Goal: Task Accomplishment & Management: Use online tool/utility

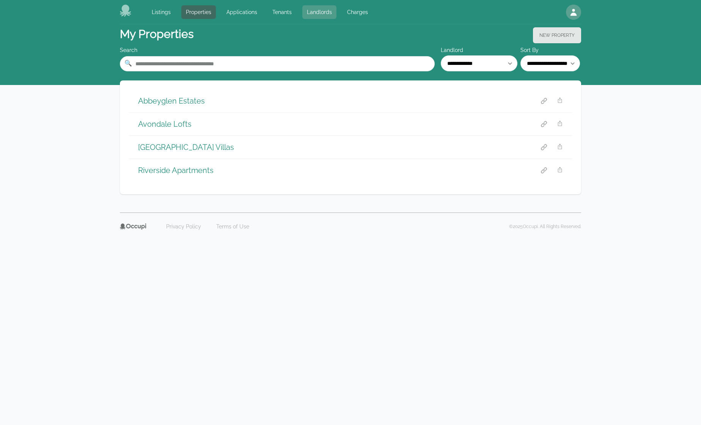
click at [303, 8] on link "Landlords" at bounding box center [319, 12] width 34 height 14
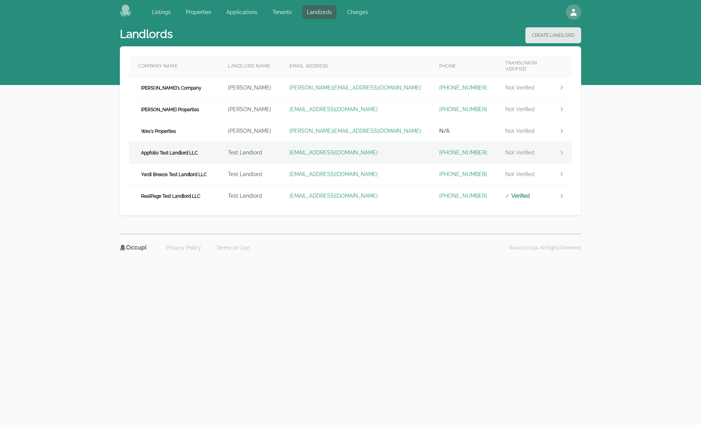
click at [166, 149] on span "Appfolio Test Landlord LLC" at bounding box center [169, 153] width 63 height 8
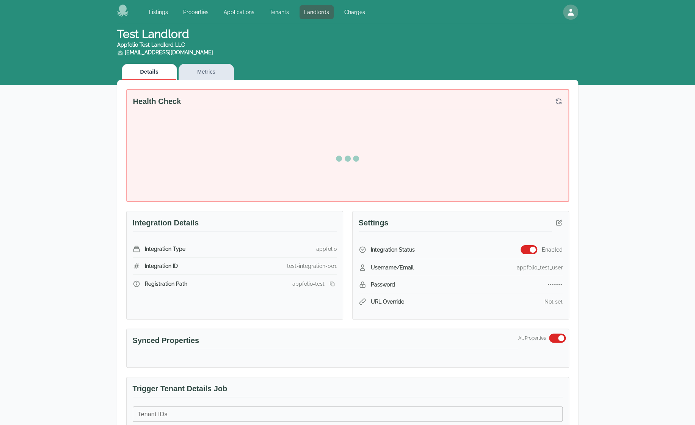
click at [524, 247] on button "button" at bounding box center [529, 249] width 17 height 9
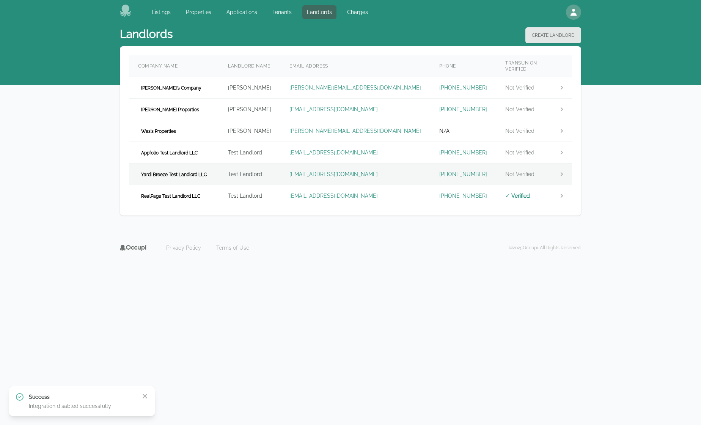
click at [195, 163] on td "Yardi Breeze Test Landlord LLC" at bounding box center [174, 174] width 90 height 22
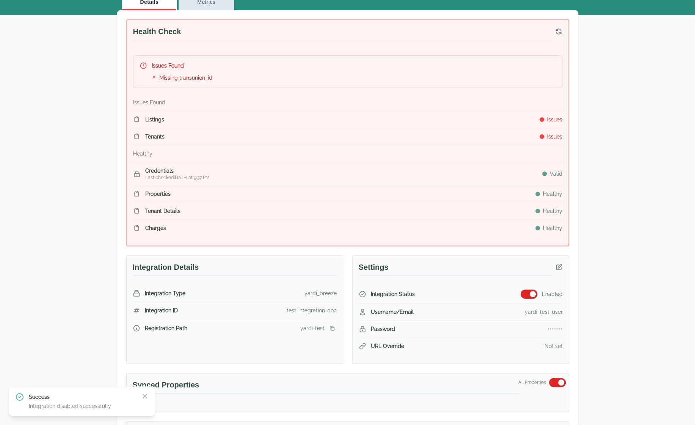
scroll to position [76, 0]
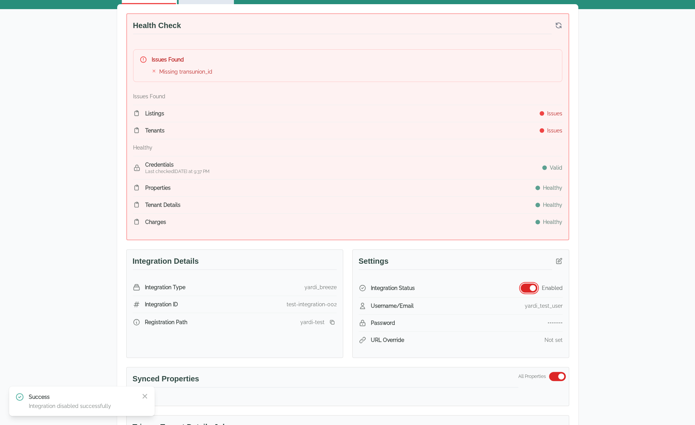
click at [531, 285] on span "button" at bounding box center [533, 288] width 6 height 6
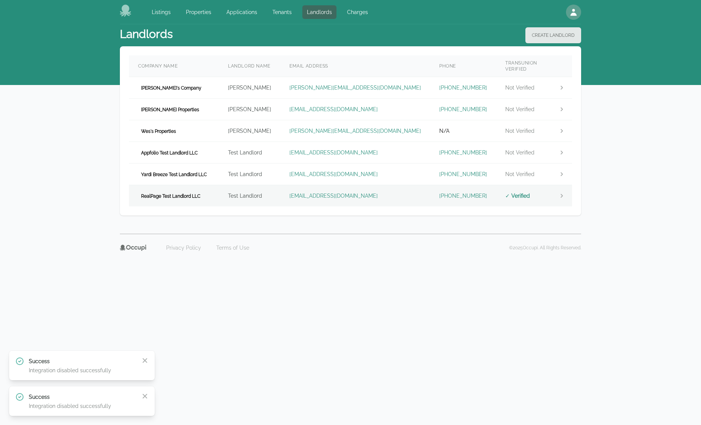
click at [200, 192] on span "RealPage Test Landlord LLC" at bounding box center [170, 196] width 65 height 8
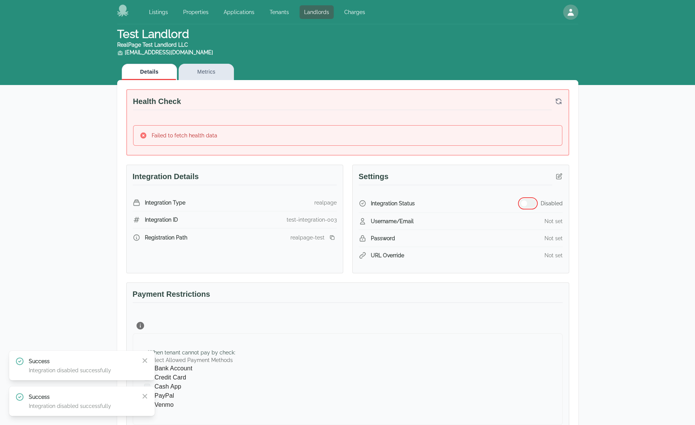
click at [525, 203] on span "button" at bounding box center [524, 203] width 6 height 6
click at [101, 364] on p "Error" at bounding box center [82, 361] width 106 height 8
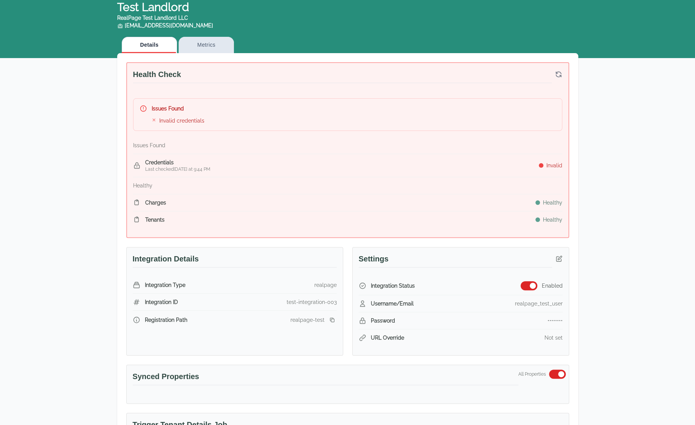
scroll to position [228, 0]
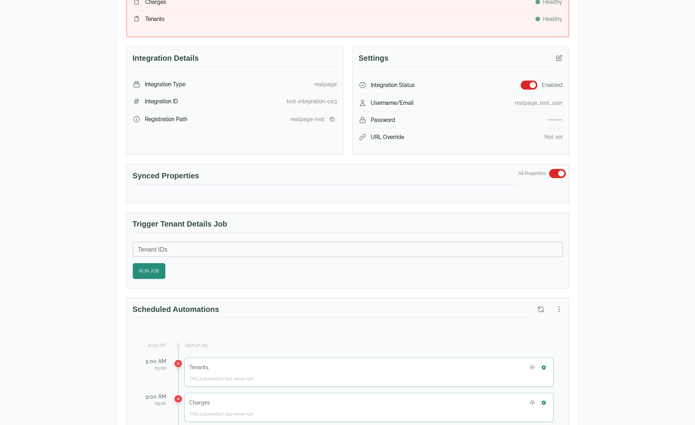
click at [669, 91] on div "Test Landlord RealPage Test Landlord LLC landlord.realpage@occupi.app Details M…" at bounding box center [347, 299] width 695 height 1004
click at [558, 59] on icon "button" at bounding box center [558, 57] width 5 height 5
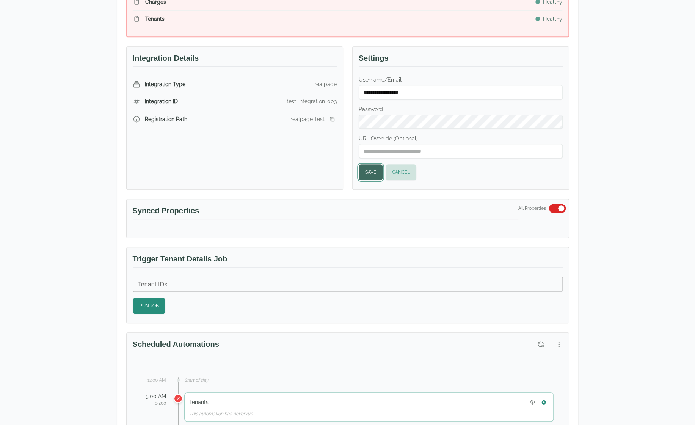
click at [367, 177] on button "Save" at bounding box center [371, 172] width 24 height 16
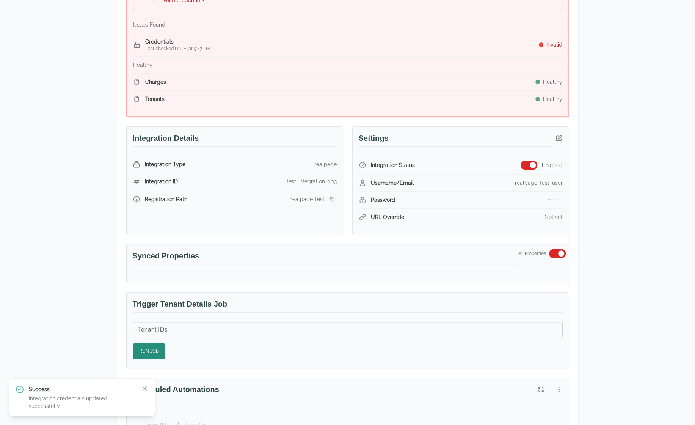
scroll to position [152, 0]
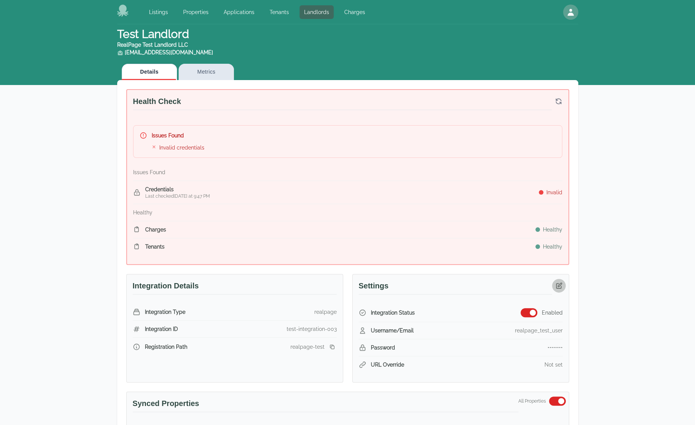
click at [561, 284] on icon "button" at bounding box center [559, 286] width 8 height 8
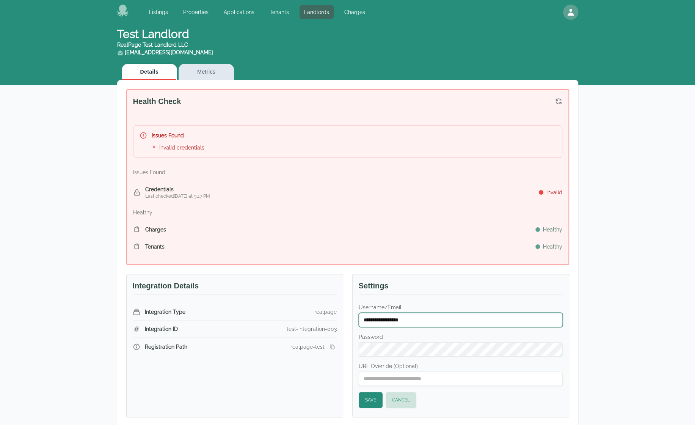
click at [464, 319] on input "**********" at bounding box center [461, 319] width 204 height 14
type input "**********"
click at [369, 403] on button "Save" at bounding box center [371, 400] width 24 height 16
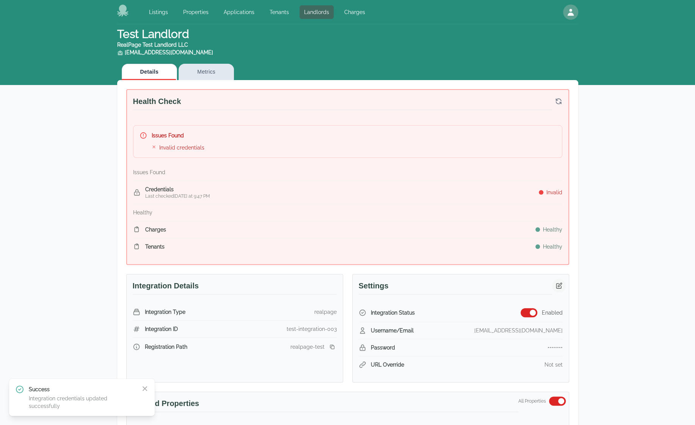
click at [559, 286] on icon "button" at bounding box center [559, 286] width 8 height 8
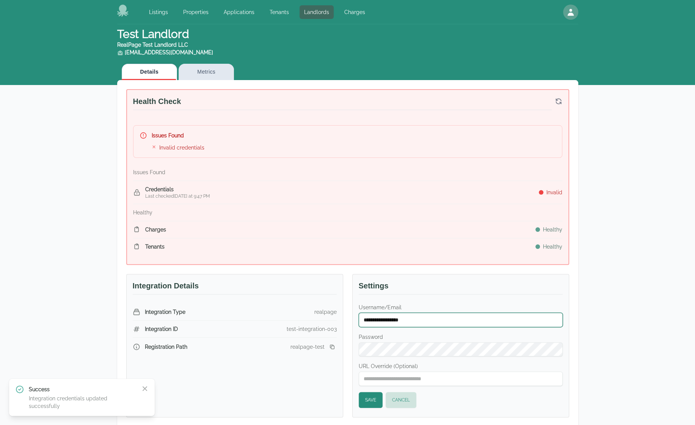
click at [455, 316] on input "**********" at bounding box center [461, 319] width 204 height 14
type input "******"
click at [367, 399] on button "Save" at bounding box center [371, 400] width 24 height 16
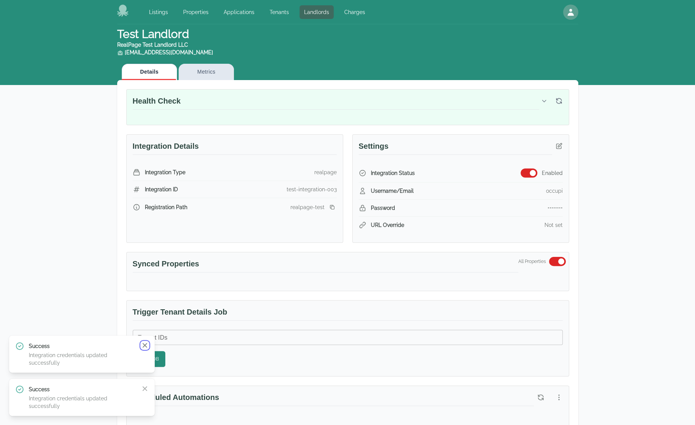
click at [145, 345] on icon "button" at bounding box center [145, 345] width 5 height 5
click at [146, 383] on div "Success Integration credentials updated successfully Close" at bounding box center [82, 396] width 146 height 37
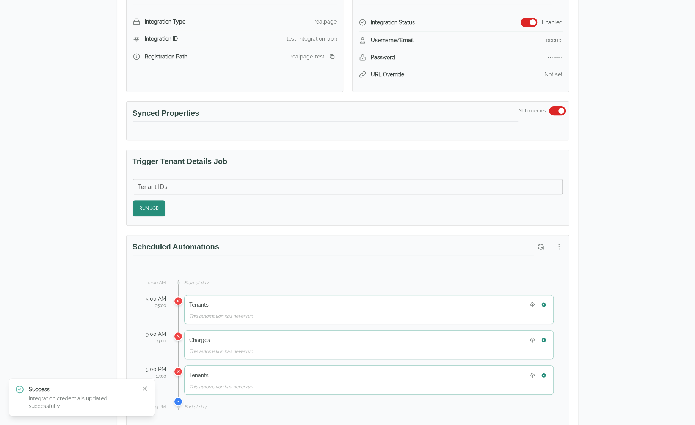
scroll to position [152, 0]
click at [141, 389] on icon "button" at bounding box center [145, 389] width 8 height 8
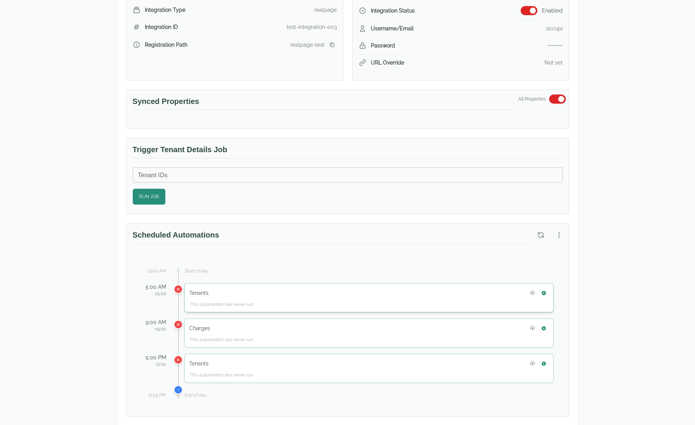
scroll to position [190, 0]
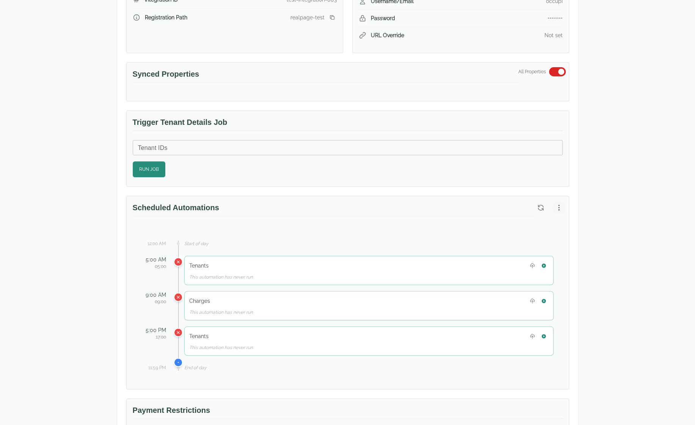
click at [558, 205] on icon "button" at bounding box center [559, 208] width 8 height 8
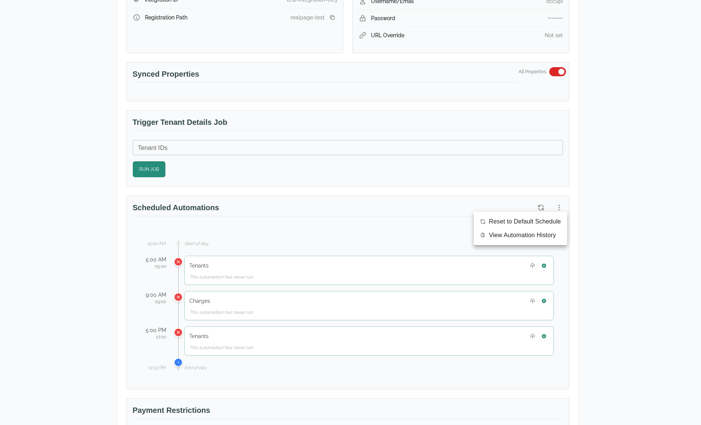
click at [545, 223] on span "Reset to Default Schedule" at bounding box center [525, 221] width 72 height 9
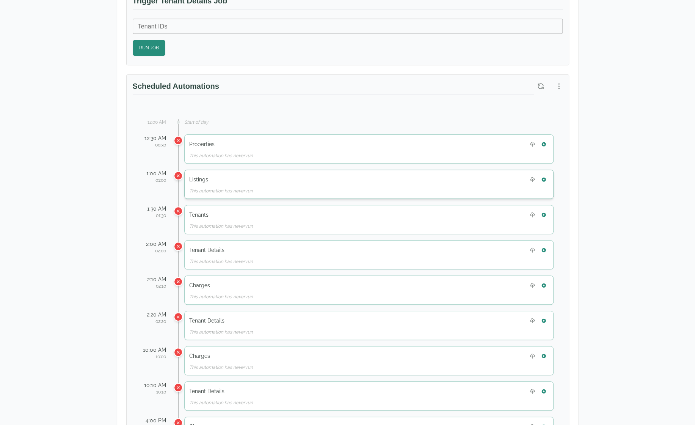
scroll to position [303, 0]
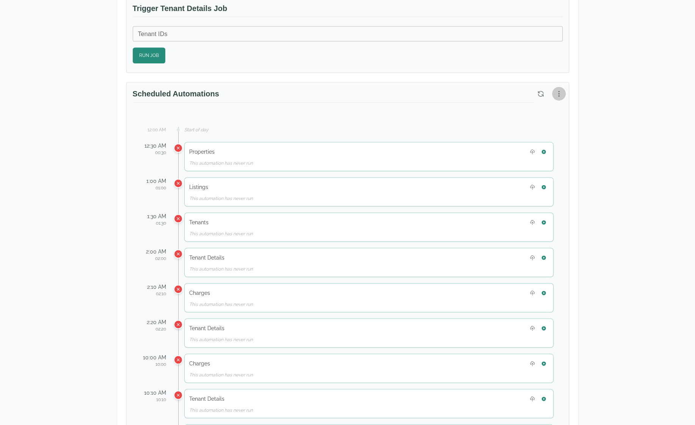
click at [560, 97] on button "button" at bounding box center [559, 94] width 14 height 14
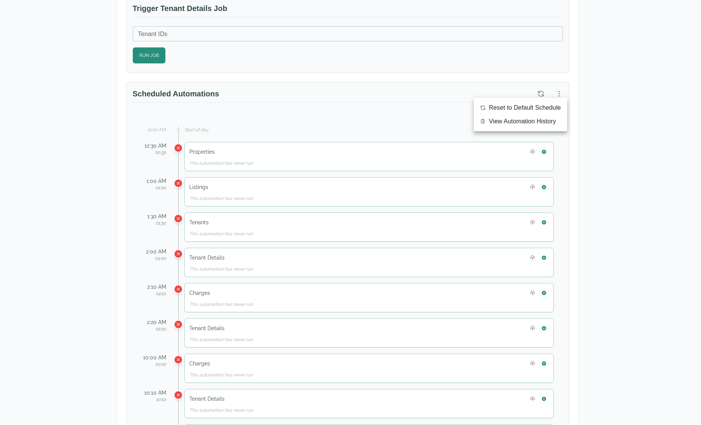
click at [551, 106] on span "Reset to Default Schedule" at bounding box center [525, 107] width 72 height 9
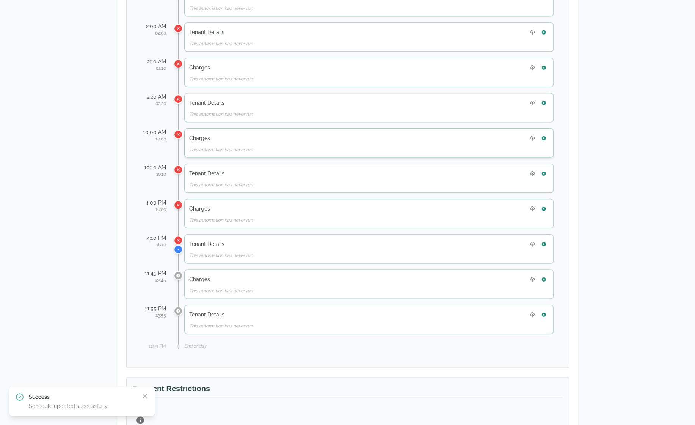
scroll to position [531, 0]
click at [148, 396] on icon "button" at bounding box center [145, 396] width 8 height 8
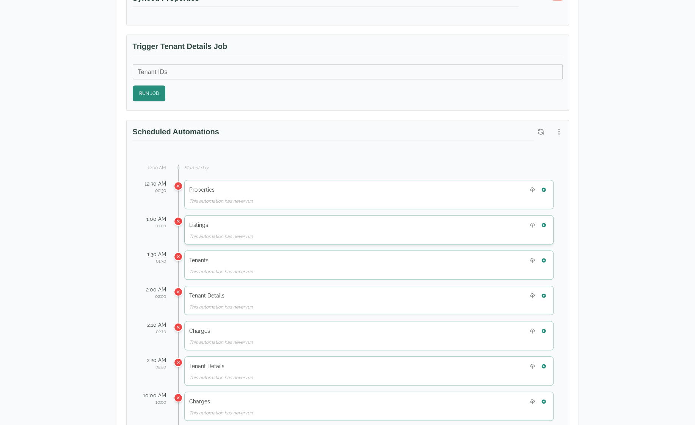
scroll to position [265, 0]
click at [544, 187] on icon "button" at bounding box center [544, 189] width 4 height 4
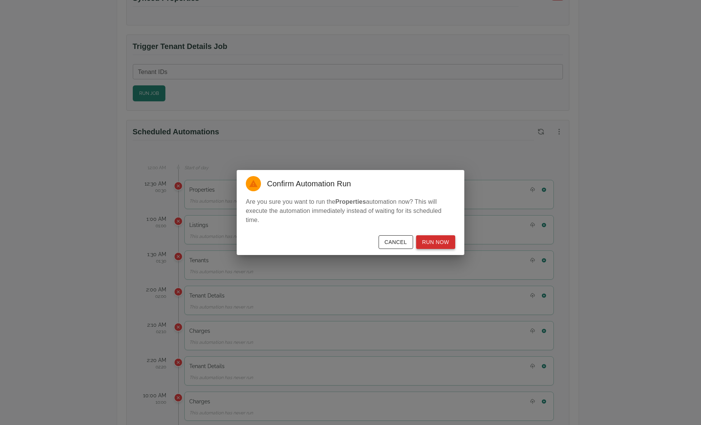
click at [442, 242] on button "Run Now" at bounding box center [435, 242] width 39 height 14
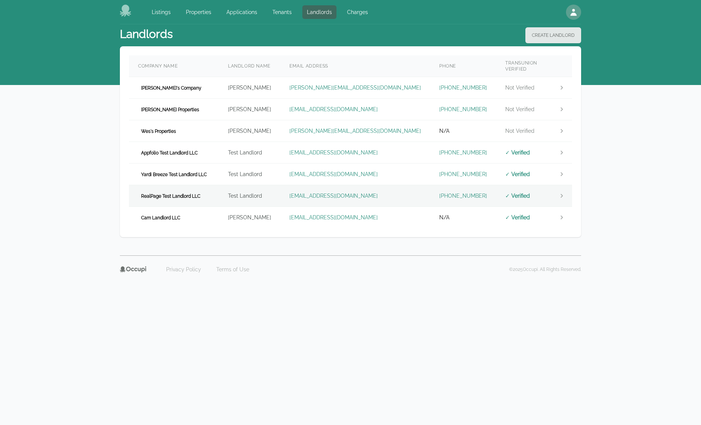
click at [207, 188] on td "RealPage Test Landlord LLC" at bounding box center [174, 196] width 90 height 22
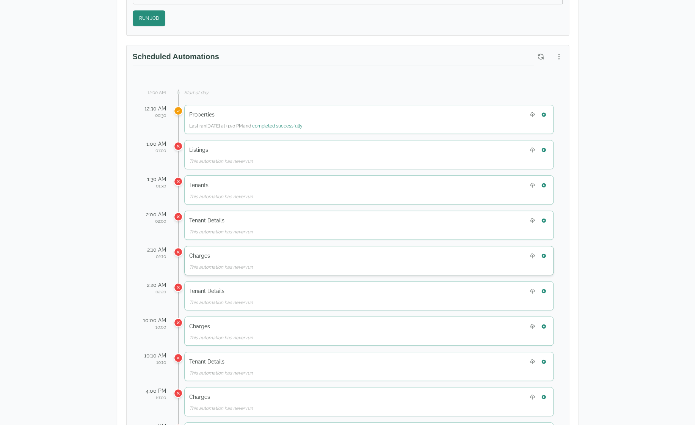
scroll to position [341, 0]
click at [546, 111] on icon "button" at bounding box center [543, 113] width 5 height 5
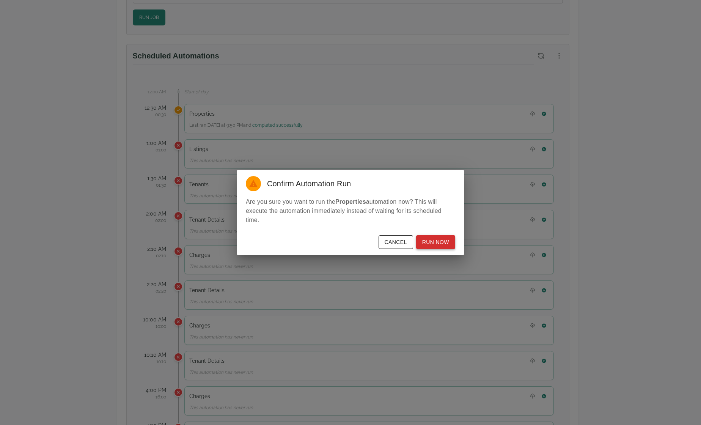
click at [438, 245] on button "Run Now" at bounding box center [435, 242] width 39 height 14
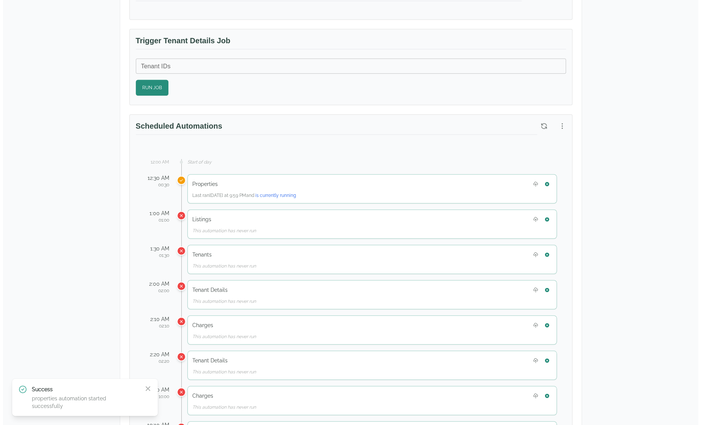
scroll to position [0, 0]
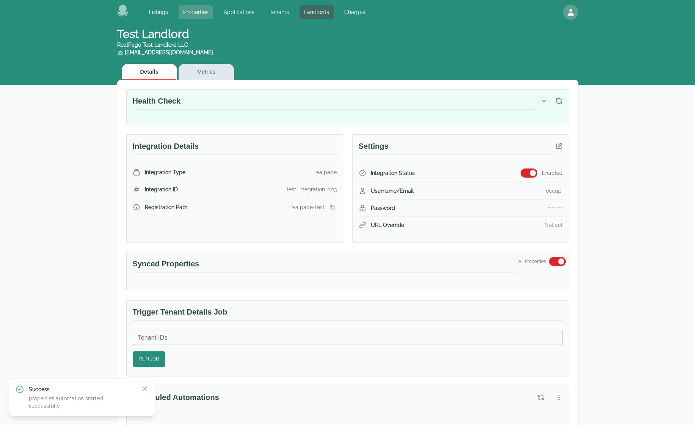
click at [189, 10] on link "Properties" at bounding box center [196, 12] width 35 height 14
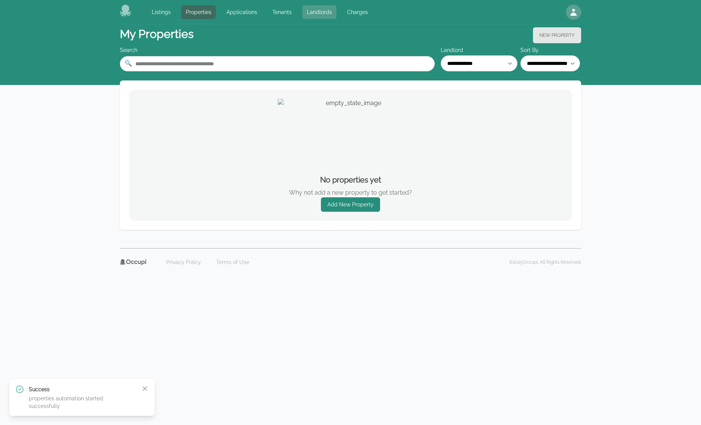
click at [303, 12] on link "Landlords" at bounding box center [319, 12] width 34 height 14
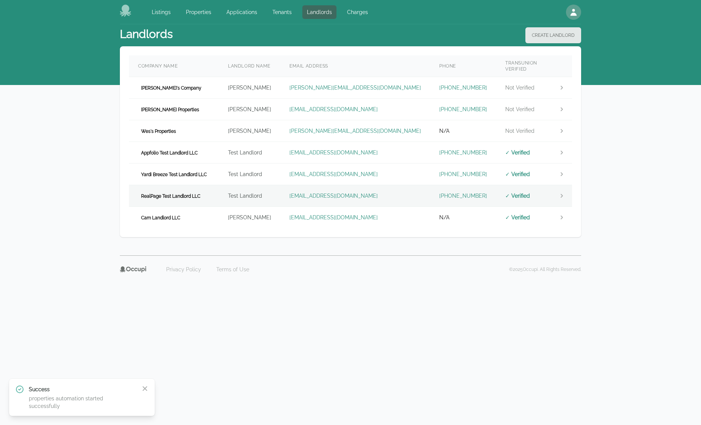
click at [200, 185] on td "RealPage Test Landlord LLC" at bounding box center [174, 196] width 90 height 22
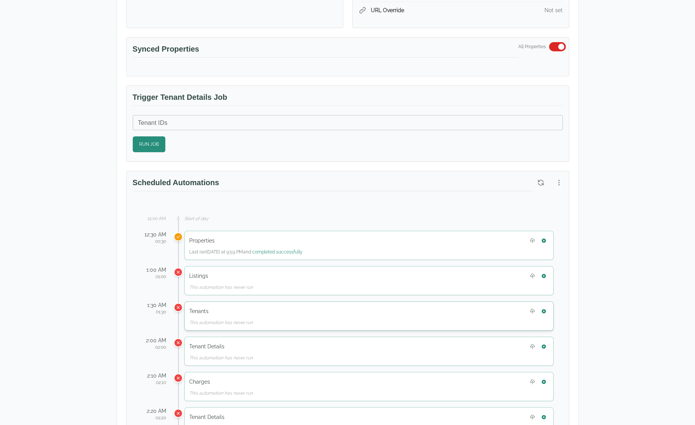
scroll to position [265, 0]
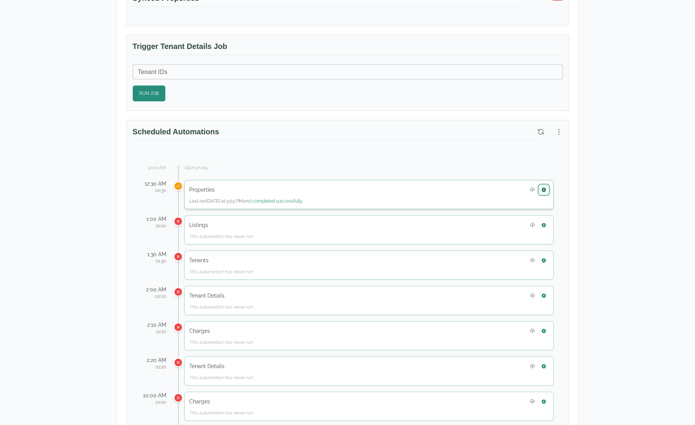
click at [545, 187] on icon "button" at bounding box center [544, 189] width 4 height 4
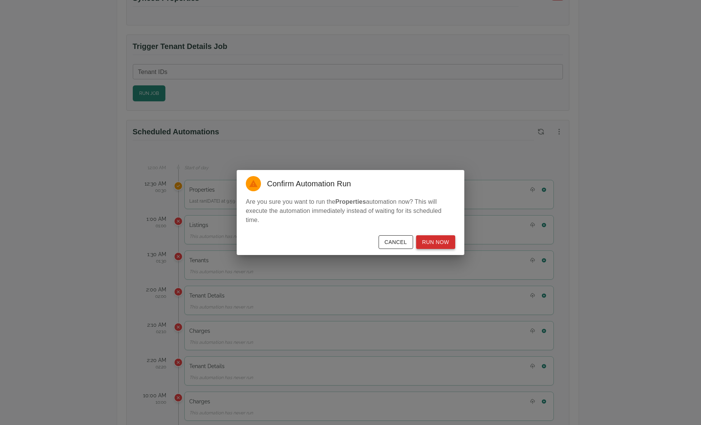
click at [441, 244] on button "Run Now" at bounding box center [435, 242] width 39 height 14
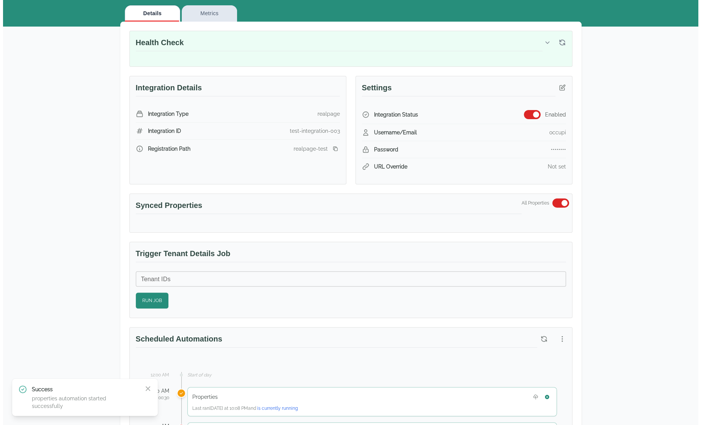
scroll to position [0, 0]
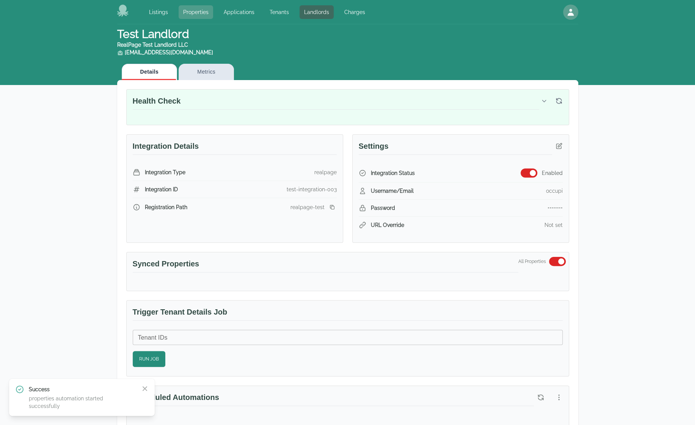
click at [203, 13] on link "Properties" at bounding box center [196, 12] width 35 height 14
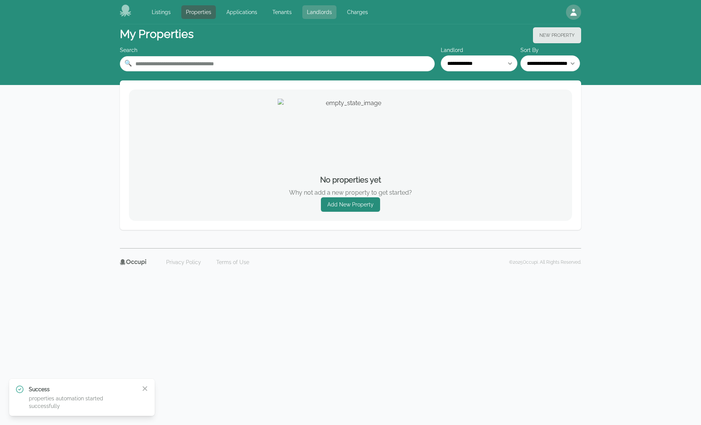
click at [320, 5] on link "Landlords" at bounding box center [319, 12] width 34 height 14
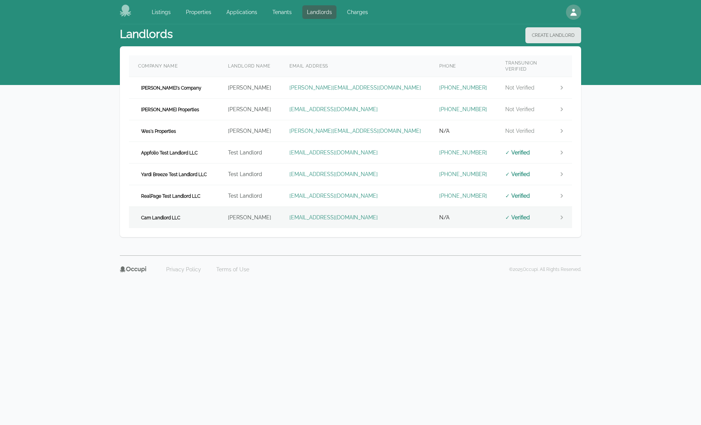
click at [214, 214] on td "Cam Landlord LLC" at bounding box center [174, 218] width 90 height 22
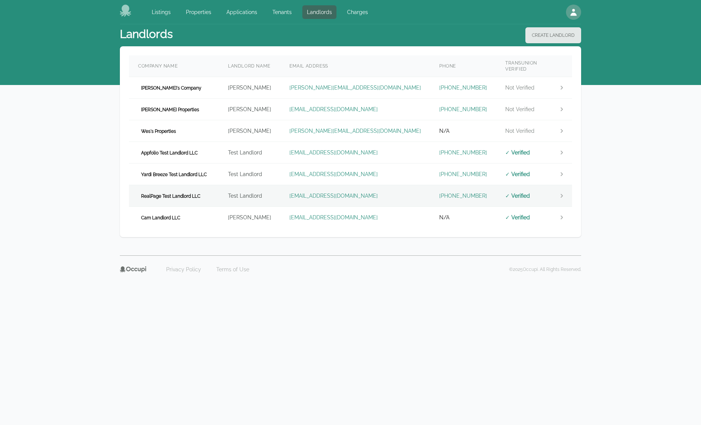
click at [227, 193] on td "Test Landlord" at bounding box center [249, 196] width 61 height 22
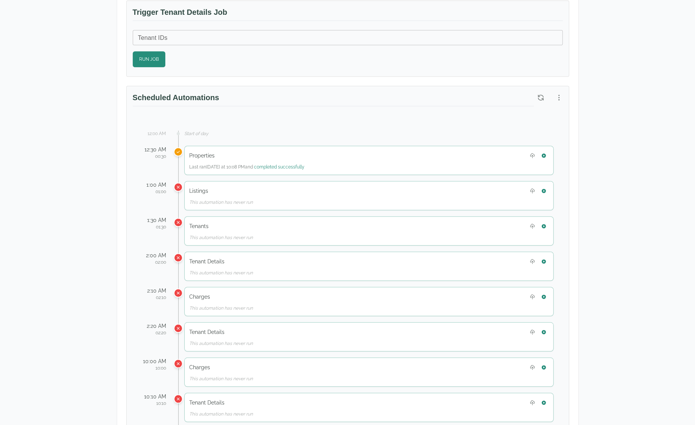
scroll to position [303, 0]
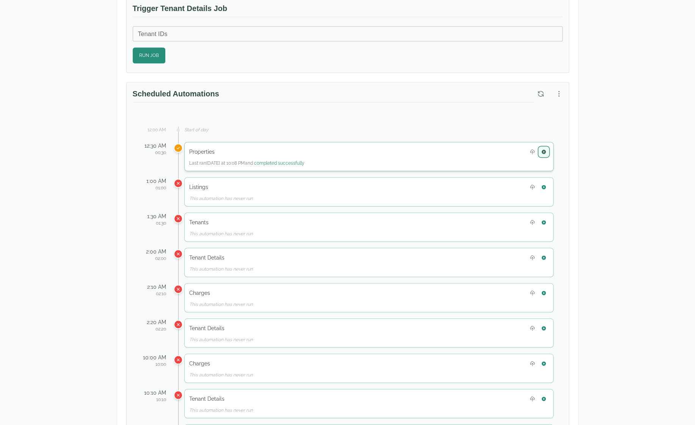
click at [548, 152] on button "button" at bounding box center [544, 152] width 10 height 10
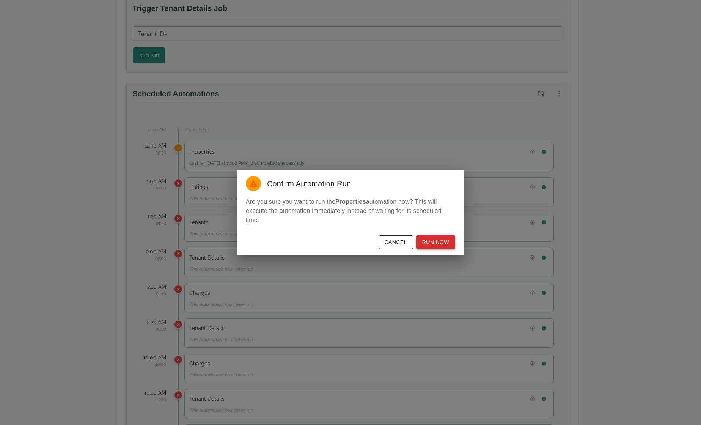
click at [452, 242] on button "Run Now" at bounding box center [435, 242] width 39 height 14
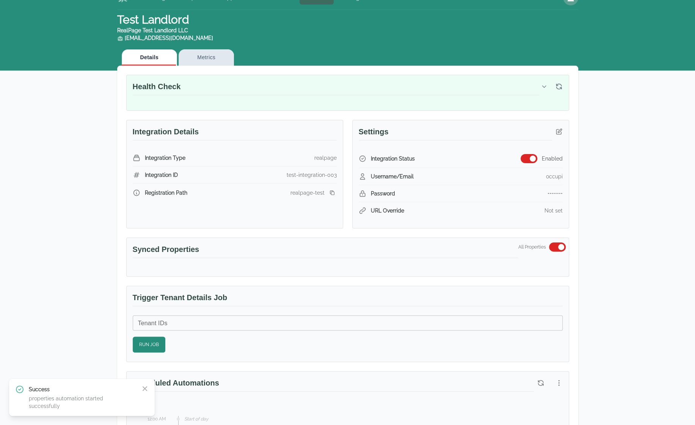
scroll to position [0, 0]
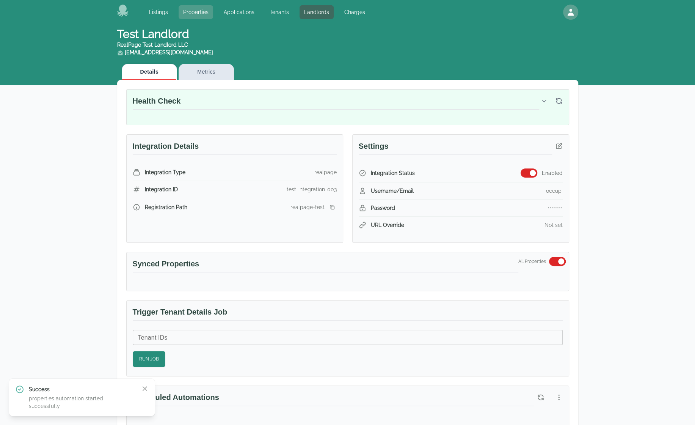
click at [188, 15] on link "Properties" at bounding box center [196, 12] width 35 height 14
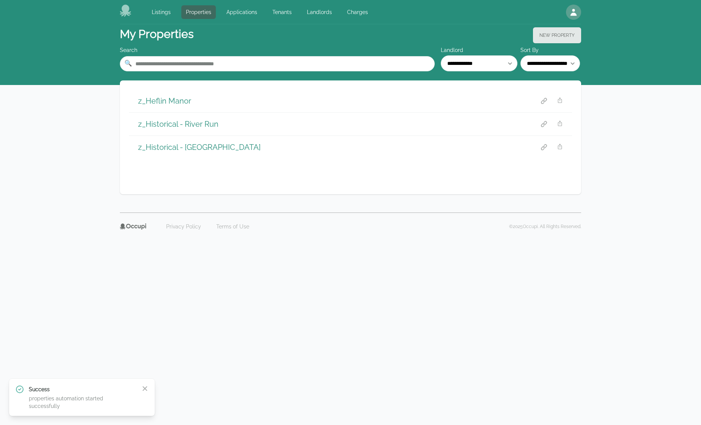
click at [169, 100] on h1 "z_Heflin Manor" at bounding box center [164, 101] width 53 height 11
click at [172, 123] on h1 "z_Historical - River Run" at bounding box center [178, 124] width 80 height 11
click at [322, 14] on link "Landlords" at bounding box center [319, 12] width 34 height 14
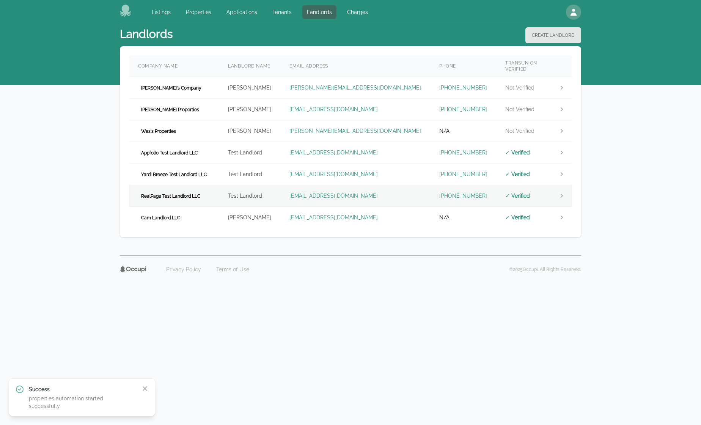
click at [198, 192] on span "RealPage Test Landlord LLC" at bounding box center [170, 196] width 65 height 8
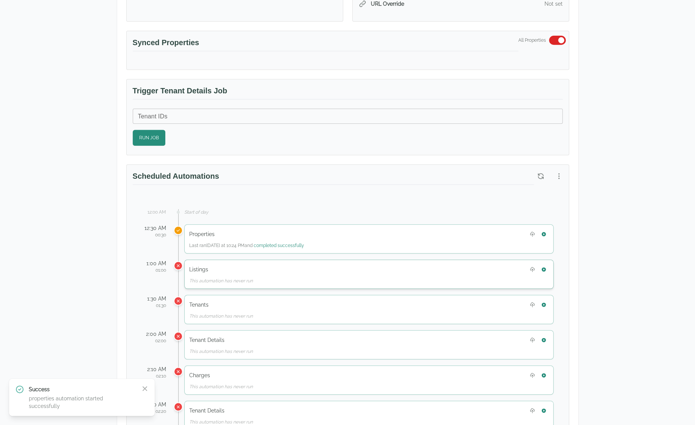
scroll to position [228, 0]
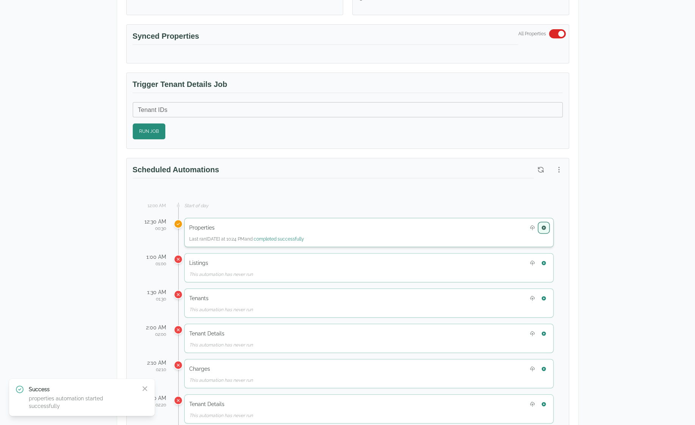
click at [546, 226] on button "button" at bounding box center [544, 228] width 10 height 10
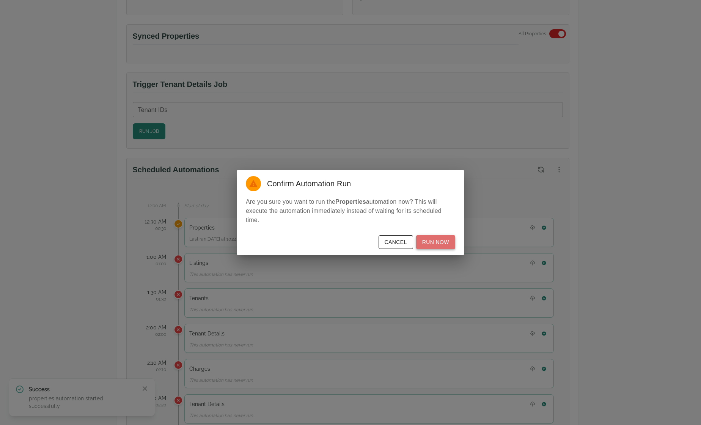
click at [443, 247] on button "Run Now" at bounding box center [435, 242] width 39 height 14
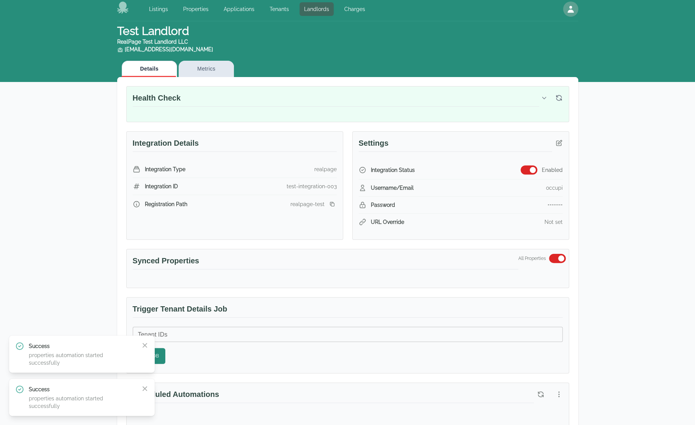
scroll to position [0, 0]
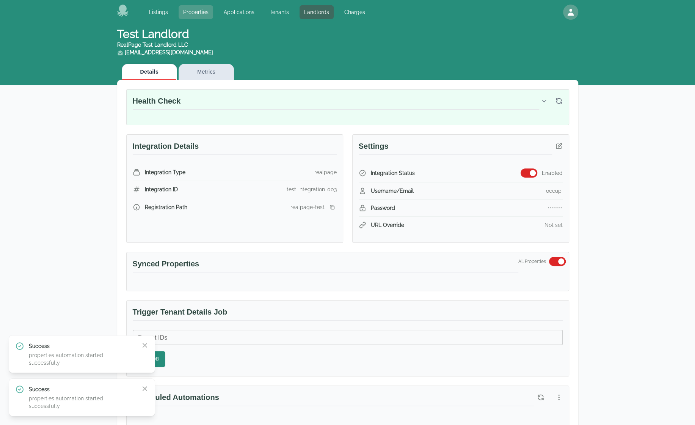
click at [195, 14] on link "Properties" at bounding box center [196, 12] width 35 height 14
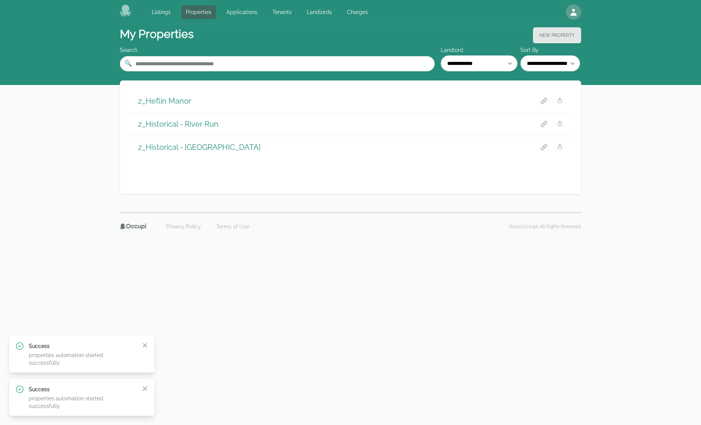
click at [168, 99] on h1 "z_Heflin Manor" at bounding box center [164, 101] width 53 height 11
click at [315, 8] on link "Landlords" at bounding box center [319, 12] width 34 height 14
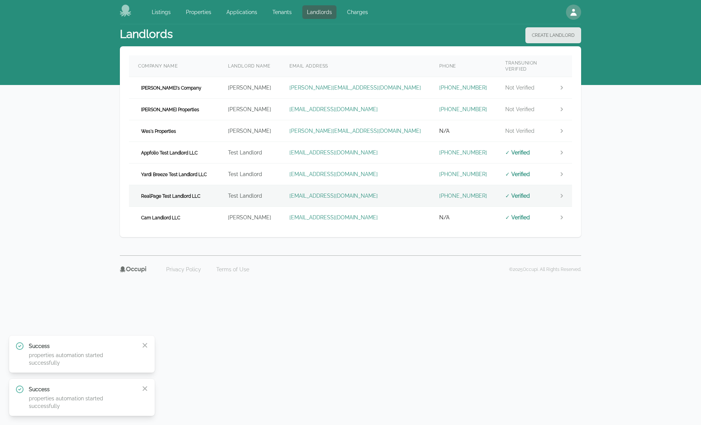
click at [212, 185] on td "RealPage Test Landlord LLC" at bounding box center [174, 196] width 90 height 22
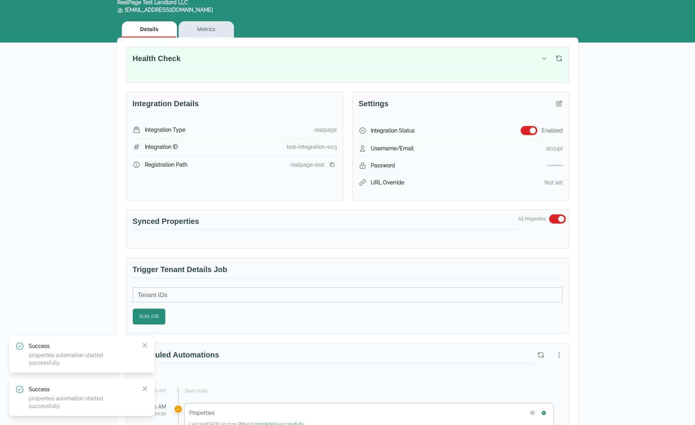
scroll to position [228, 0]
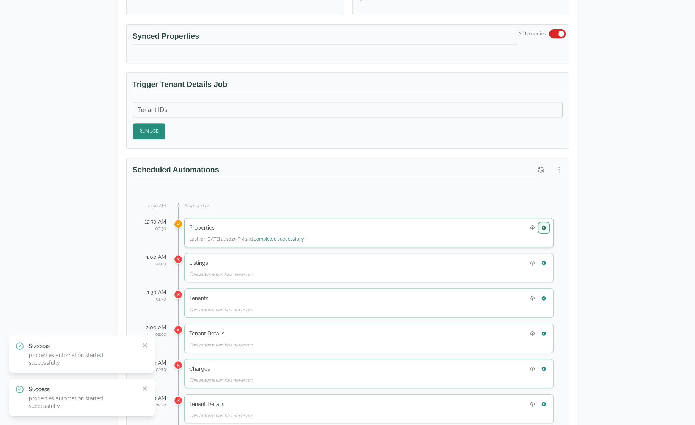
click at [546, 225] on icon "button" at bounding box center [543, 227] width 5 height 5
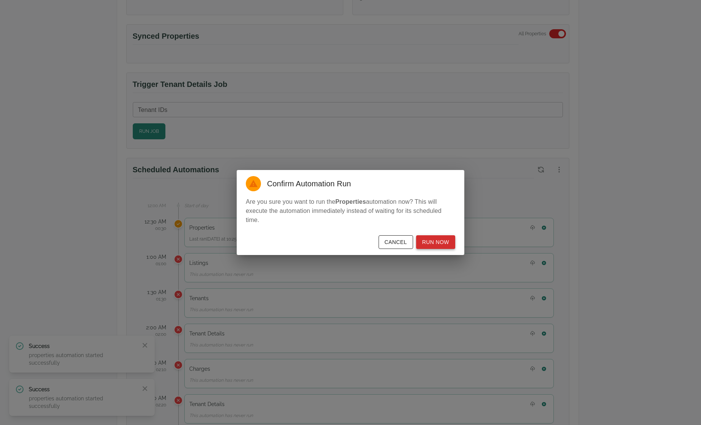
click at [442, 241] on button "Run Now" at bounding box center [435, 242] width 39 height 14
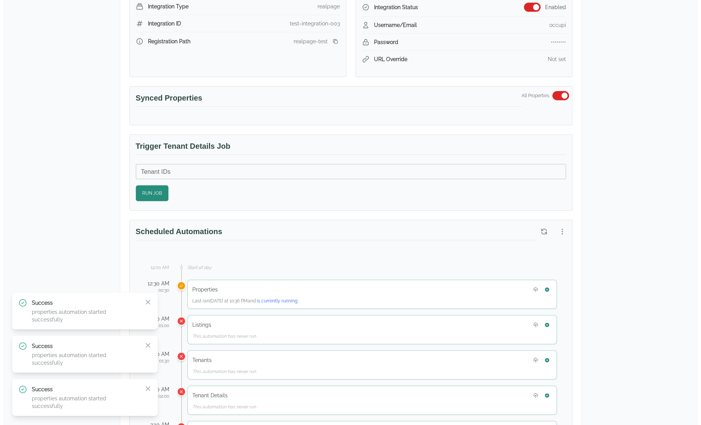
scroll to position [0, 0]
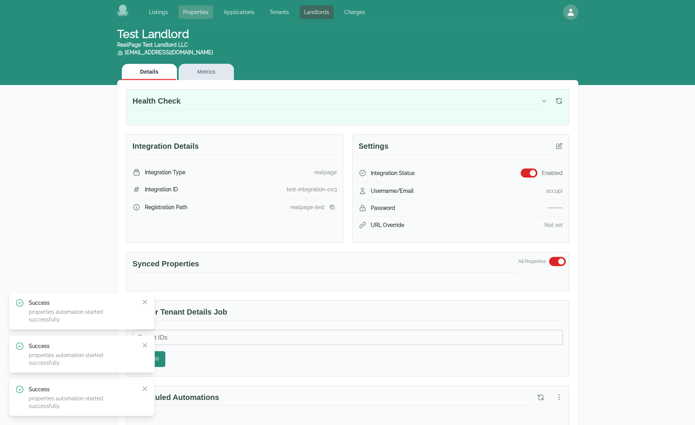
click at [197, 8] on link "Properties" at bounding box center [196, 12] width 35 height 14
